Goal: Task Accomplishment & Management: Complete application form

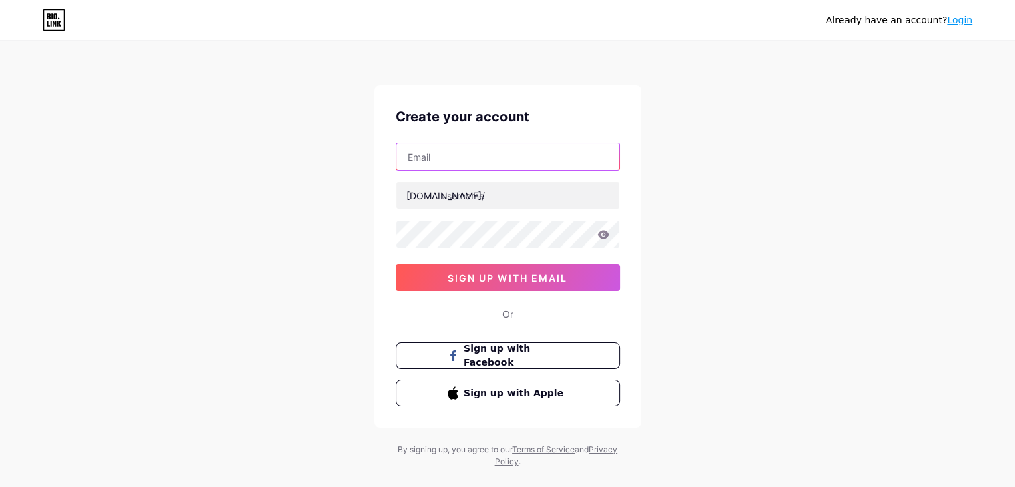
click at [558, 163] on input "text" at bounding box center [508, 157] width 223 height 27
paste input "[EMAIL_ADDRESS][DOMAIN_NAME]"
type input "[EMAIL_ADDRESS][DOMAIN_NAME]"
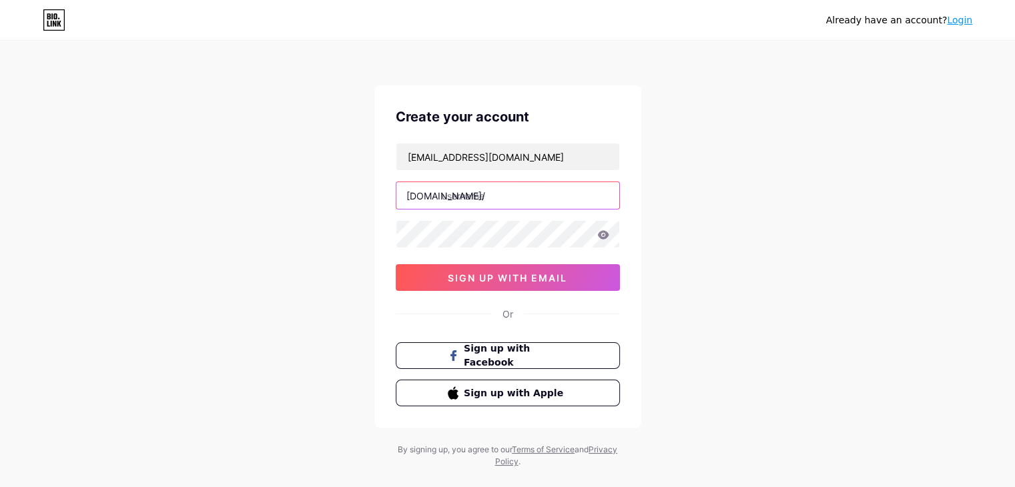
click at [441, 201] on input "text" at bounding box center [508, 195] width 223 height 27
paste input "forumradarro"
type input "forumradarro"
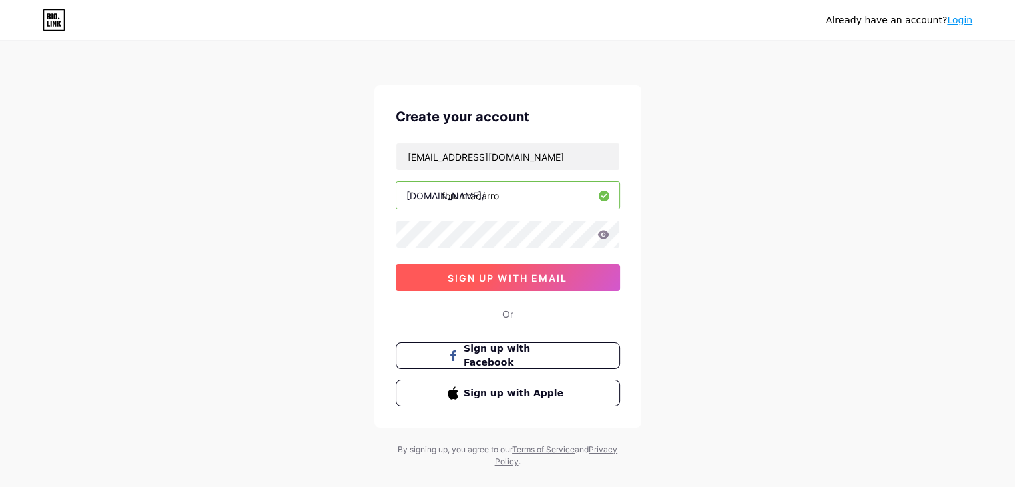
click at [475, 279] on span "sign up with email" at bounding box center [507, 277] width 119 height 11
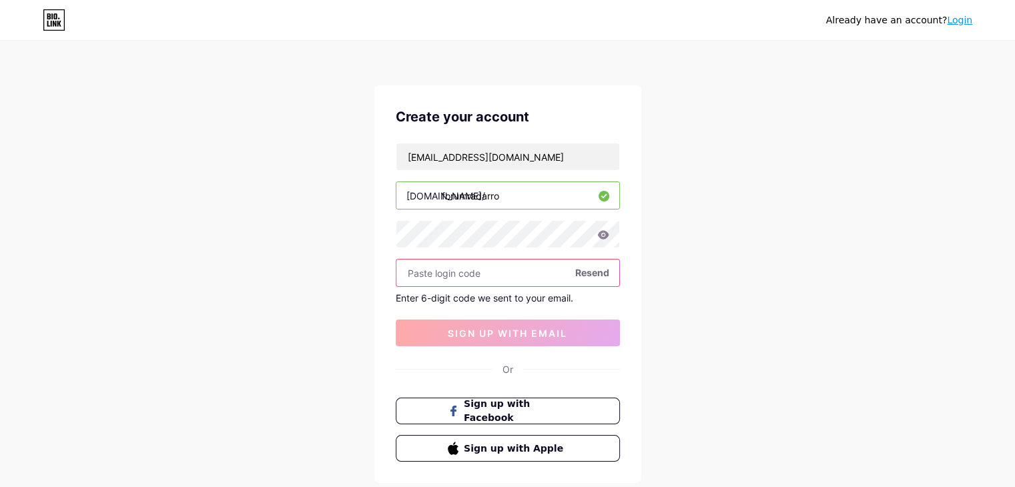
paste input "280307"
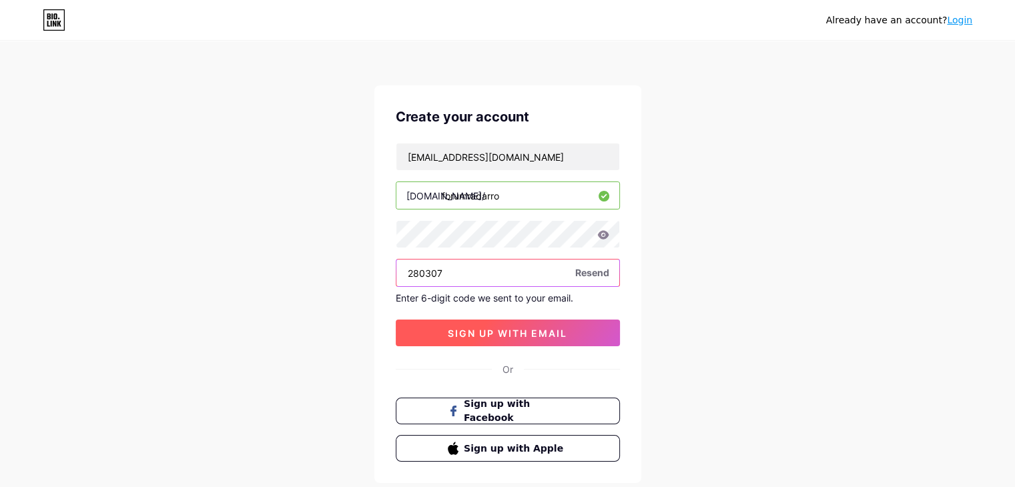
type input "280307"
click at [497, 333] on span "sign up with email" at bounding box center [507, 333] width 119 height 11
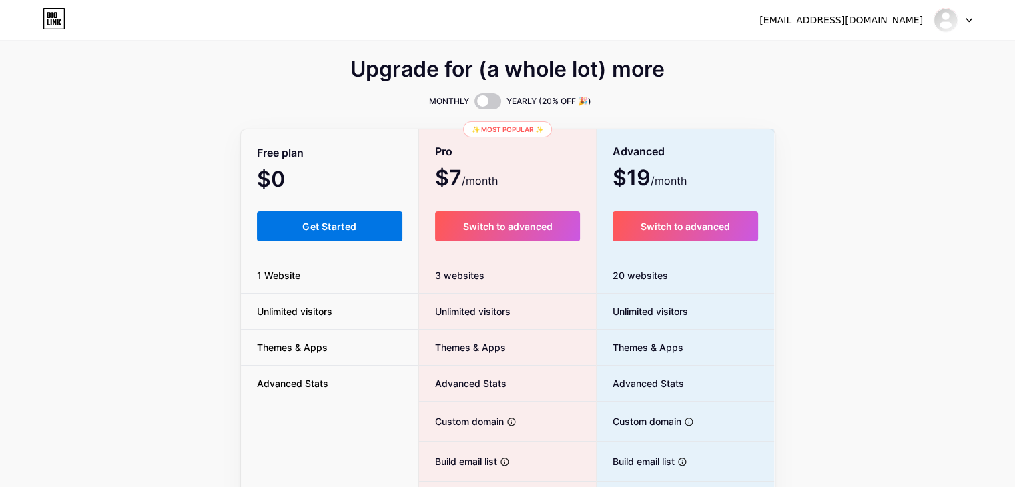
click at [327, 222] on span "Get Started" at bounding box center [329, 226] width 54 height 11
click at [322, 222] on span "Get Started" at bounding box center [329, 226] width 54 height 11
click at [322, 228] on span "Get Started" at bounding box center [329, 226] width 54 height 11
click at [360, 240] on button "Get Started" at bounding box center [330, 227] width 146 height 30
click at [360, 234] on button "Get Started" at bounding box center [330, 227] width 146 height 30
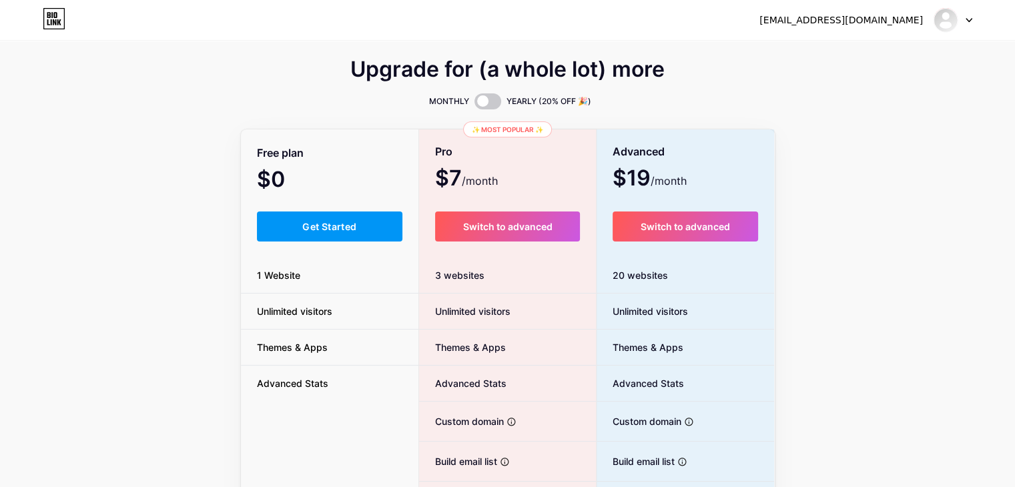
click at [971, 19] on icon at bounding box center [969, 20] width 5 height 3
click at [871, 55] on link "Dashboard" at bounding box center [889, 55] width 166 height 36
click at [840, 48] on link "Dashboard" at bounding box center [889, 55] width 166 height 36
click at [349, 231] on span "Get Started" at bounding box center [329, 226] width 54 height 11
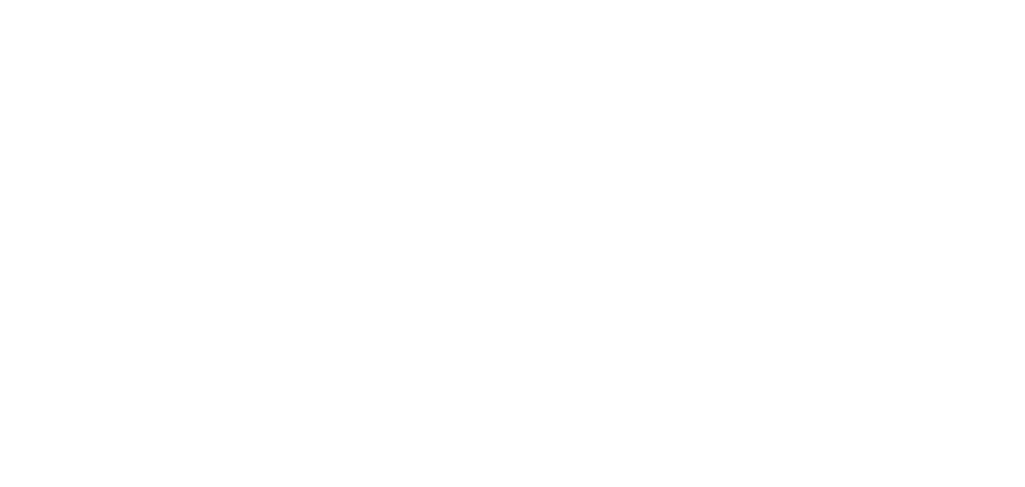
click at [315, 0] on html at bounding box center [512, 0] width 1025 height 0
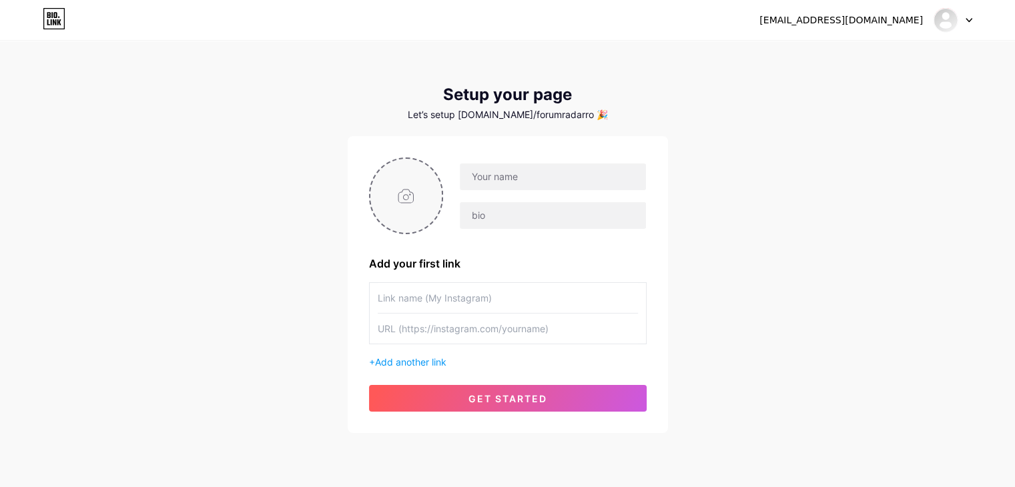
click at [429, 191] on input "file" at bounding box center [406, 196] width 72 height 74
type input "C:\fakepath\Radarro Forum.png"
click at [466, 293] on input "text" at bounding box center [508, 298] width 260 height 30
click at [440, 339] on input "text" at bounding box center [508, 329] width 260 height 30
click at [453, 292] on input "Website" at bounding box center [508, 298] width 260 height 30
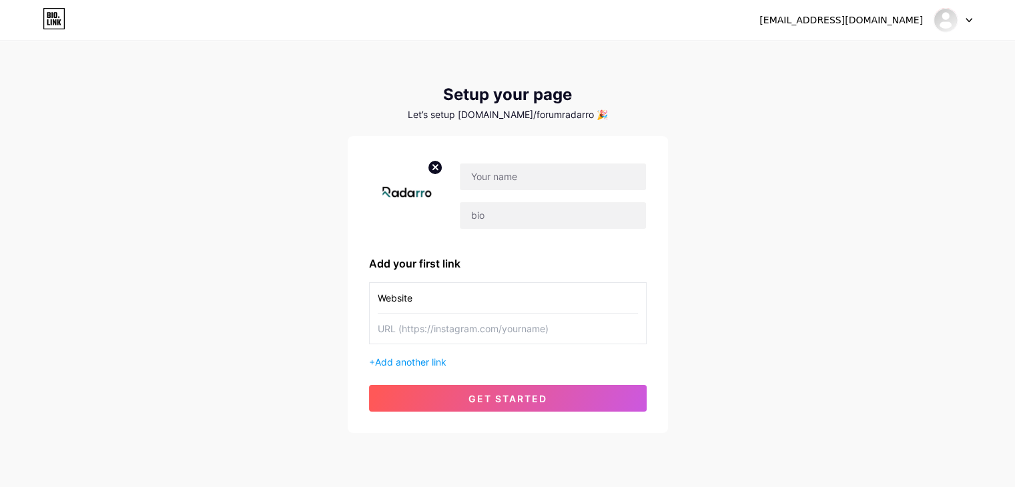
paste input "[URL][DOMAIN_NAME]"
type input "Website"
click at [467, 323] on input "text" at bounding box center [508, 329] width 260 height 30
paste input "[URL][DOMAIN_NAME]"
type input "[URL][DOMAIN_NAME]"
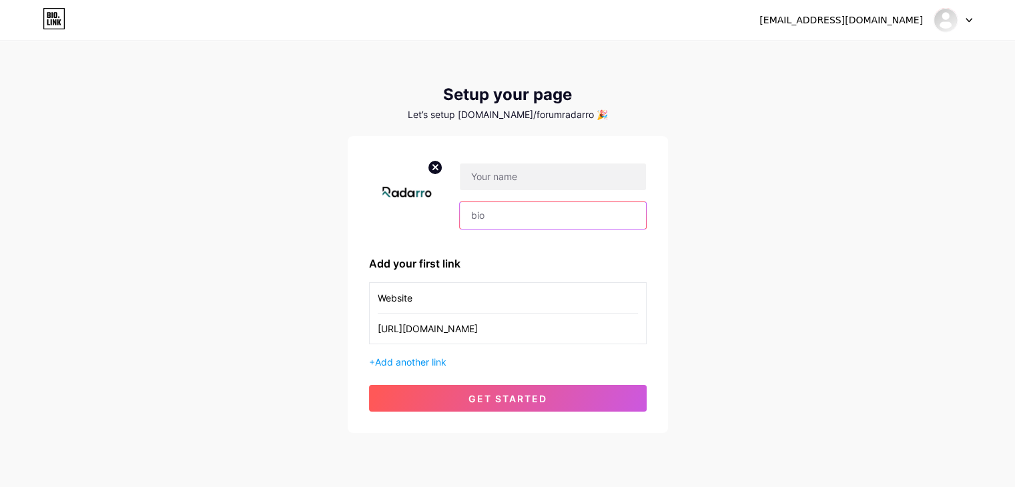
click at [481, 212] on input "text" at bounding box center [553, 215] width 186 height 27
click at [494, 168] on input "text" at bounding box center [553, 177] width 186 height 27
paste input "Forumradarro"
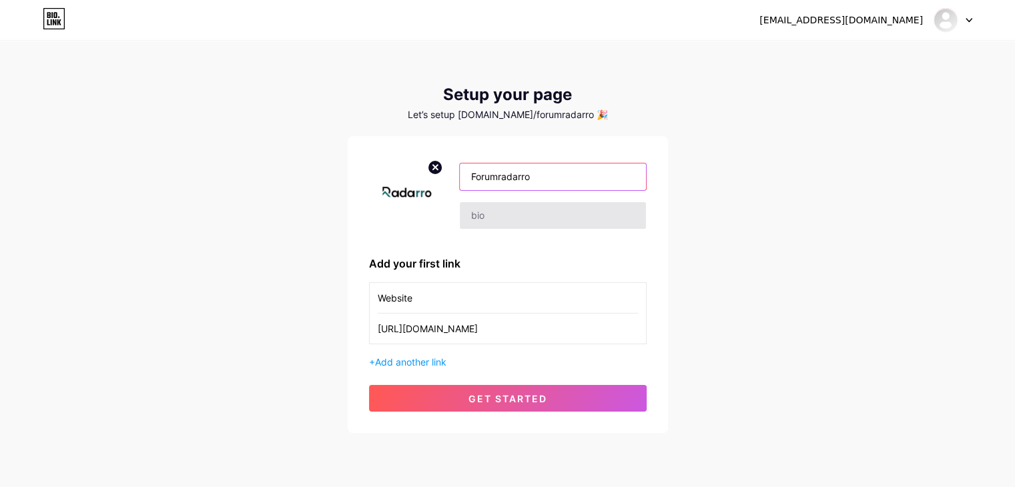
type input "Forumradarro"
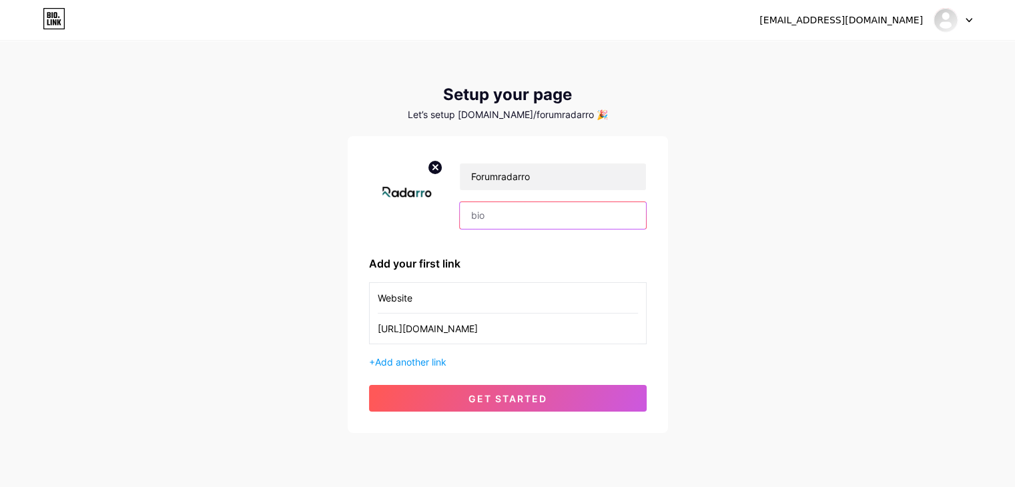
click at [477, 209] on input "text" at bounding box center [553, 215] width 186 height 27
paste input "Remain conscious of the newest devices, artificial intelligence, social media, …"
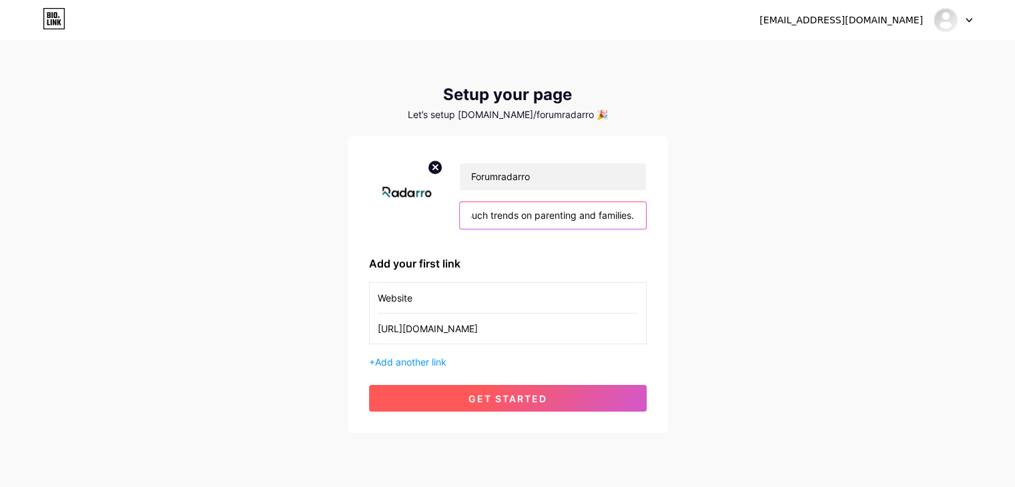
type input "Remain conscious of the newest devices, artificial intelligence, social media, …"
click at [506, 401] on span "get started" at bounding box center [508, 398] width 79 height 11
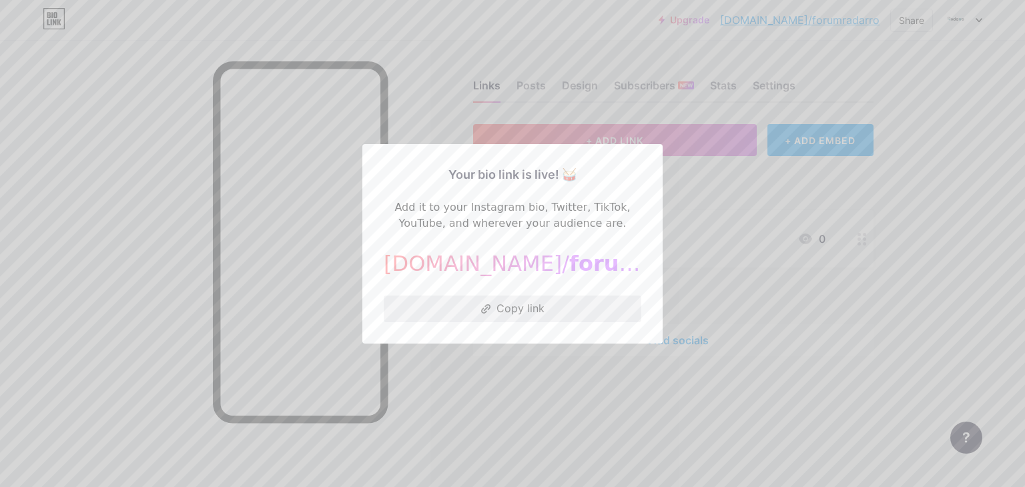
click at [522, 298] on button "Copy link" at bounding box center [513, 309] width 258 height 27
